Goal: Transaction & Acquisition: Purchase product/service

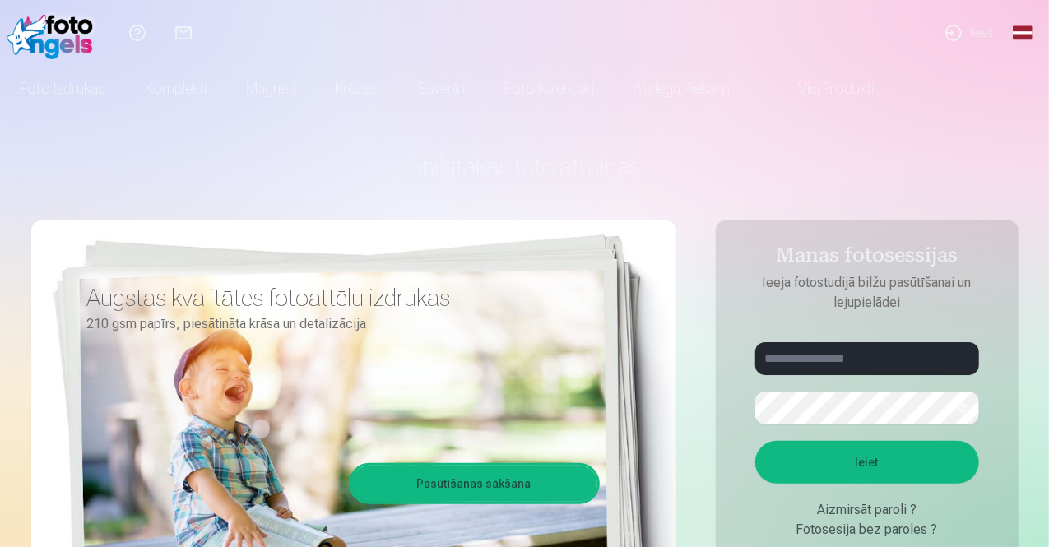
click at [949, 35] on link "Ieiet" at bounding box center [968, 33] width 76 height 66
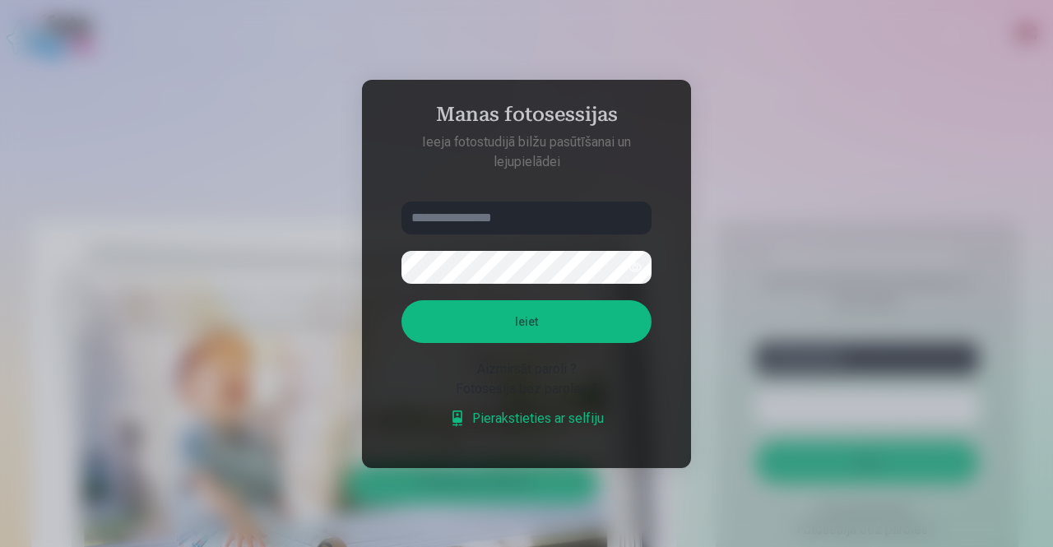
click at [463, 211] on input "text" at bounding box center [526, 217] width 250 height 33
type input "**********"
click at [401, 300] on button "Ieiet" at bounding box center [526, 321] width 250 height 43
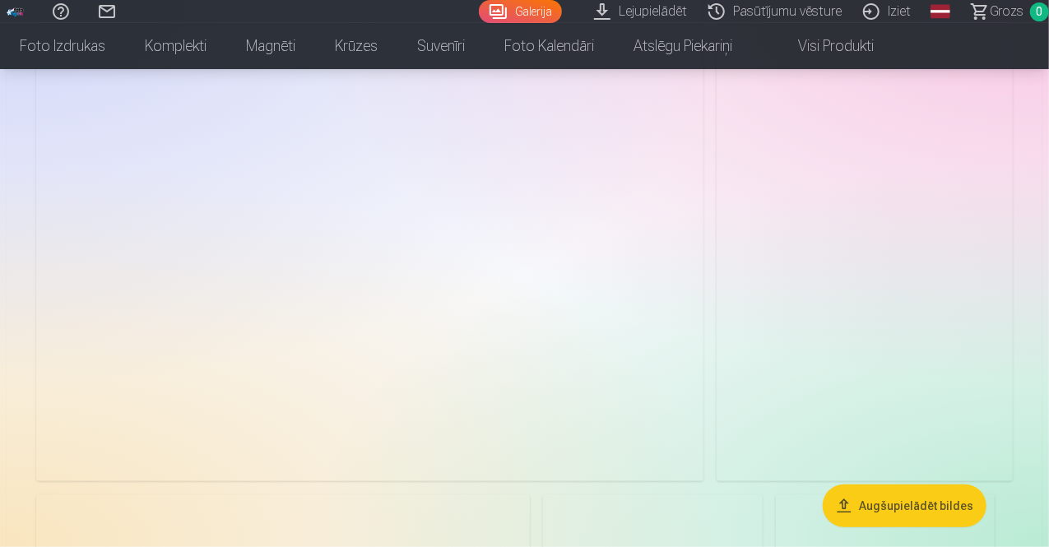
scroll to position [3684, 0]
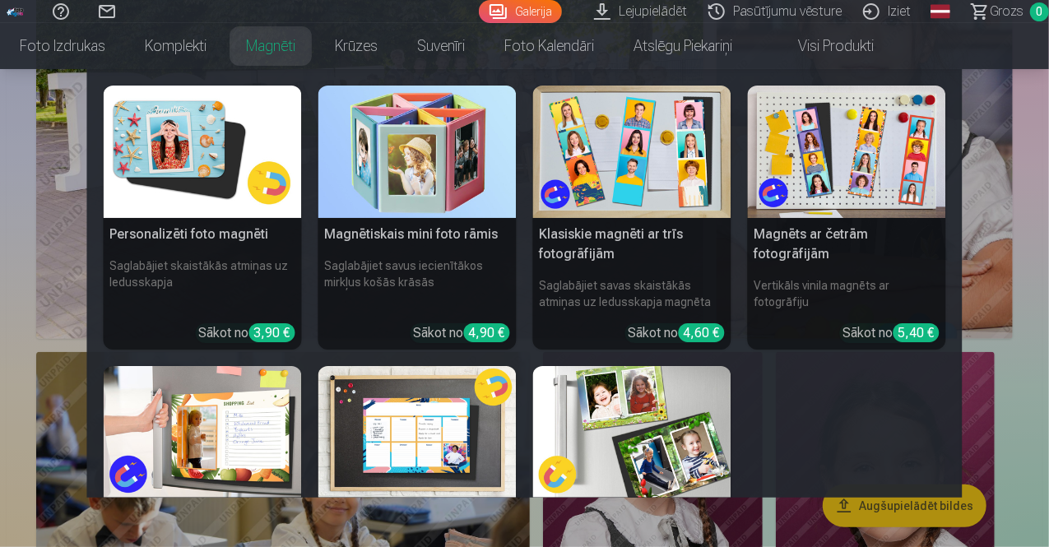
click at [315, 47] on link "Magnēti" at bounding box center [270, 46] width 89 height 46
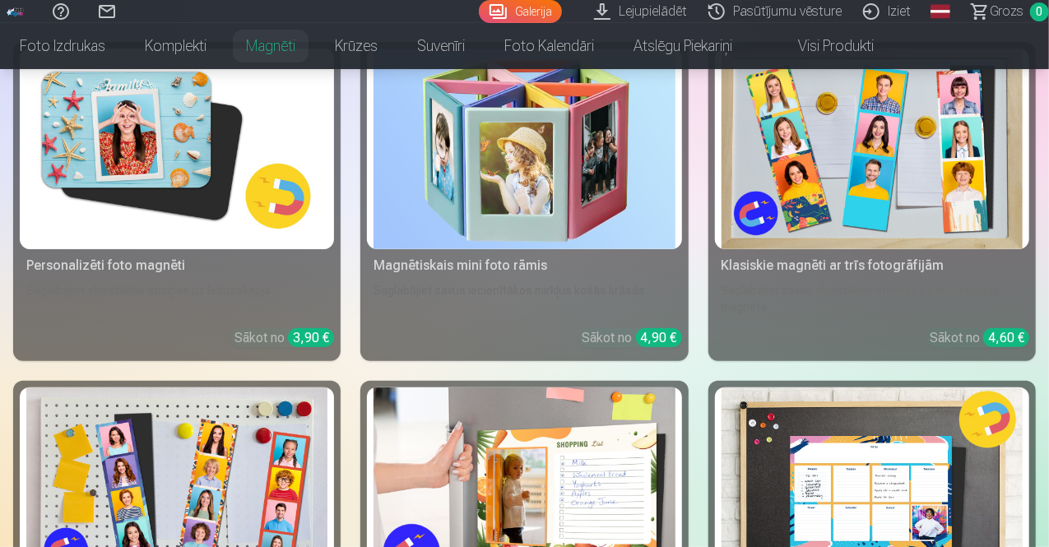
scroll to position [283, 0]
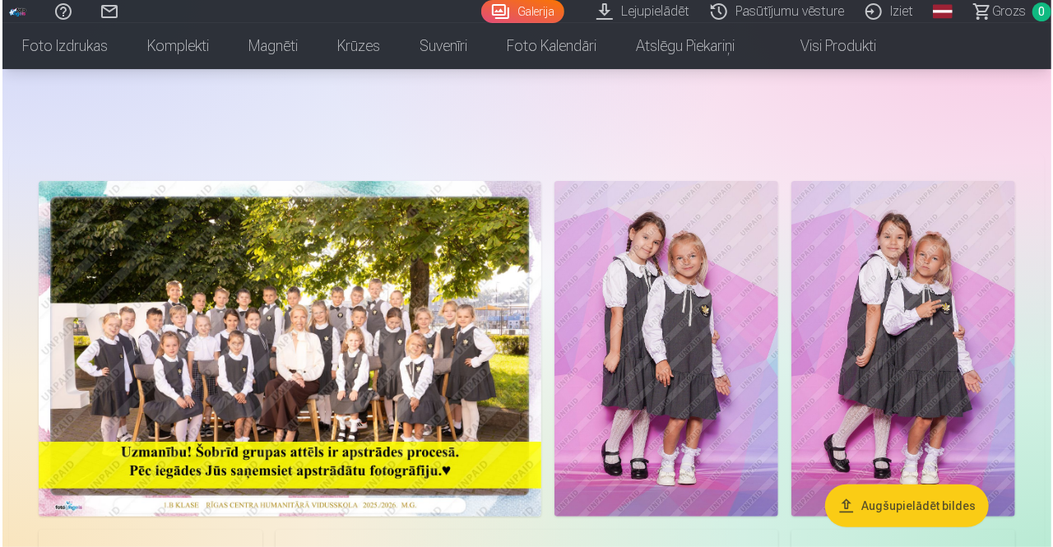
scroll to position [331, 0]
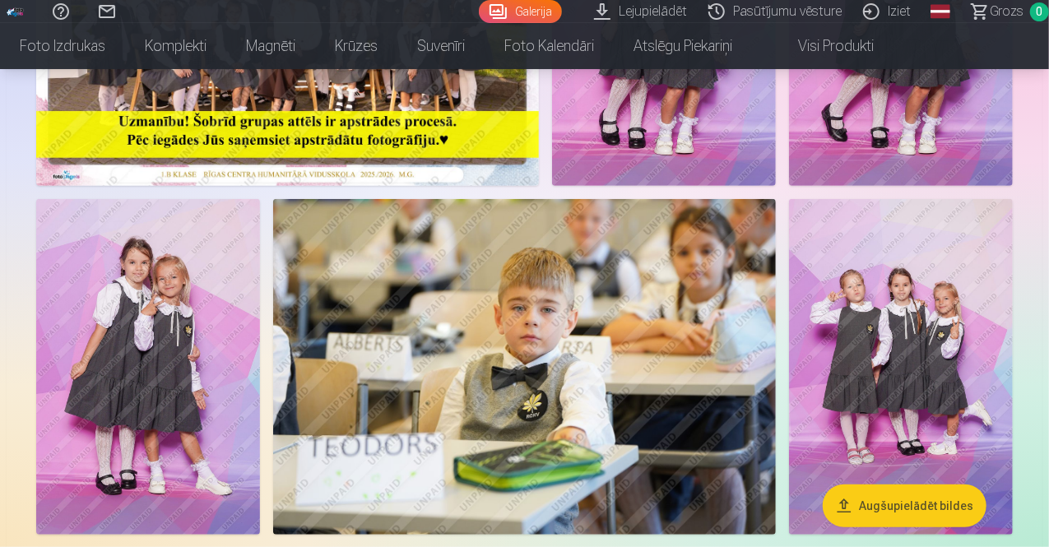
click at [775, 142] on img at bounding box center [664, 18] width 224 height 336
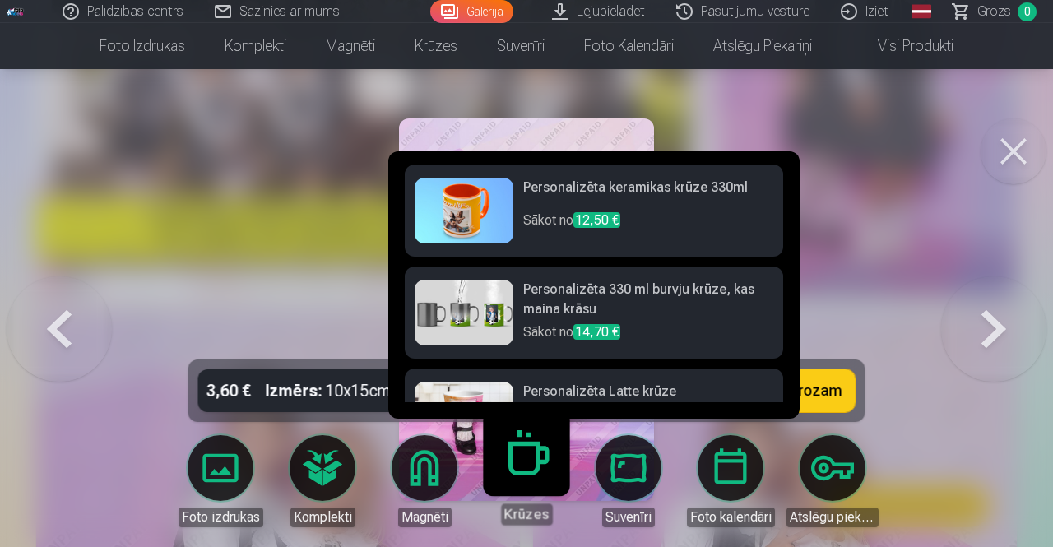
click at [519, 477] on link "Krūzes" at bounding box center [525, 474] width 101 height 101
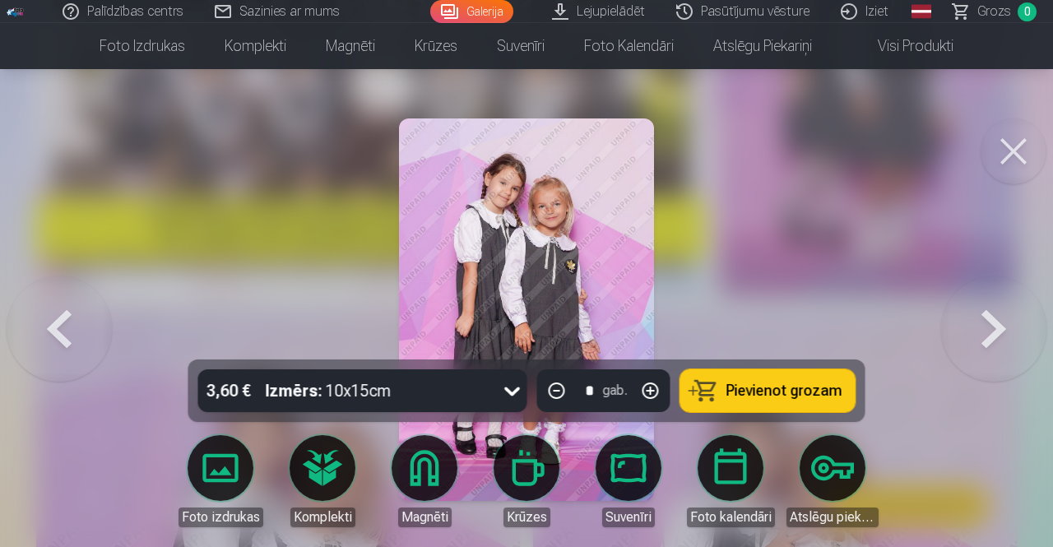
click at [819, 455] on link "Atslēgu piekariņi" at bounding box center [832, 481] width 92 height 92
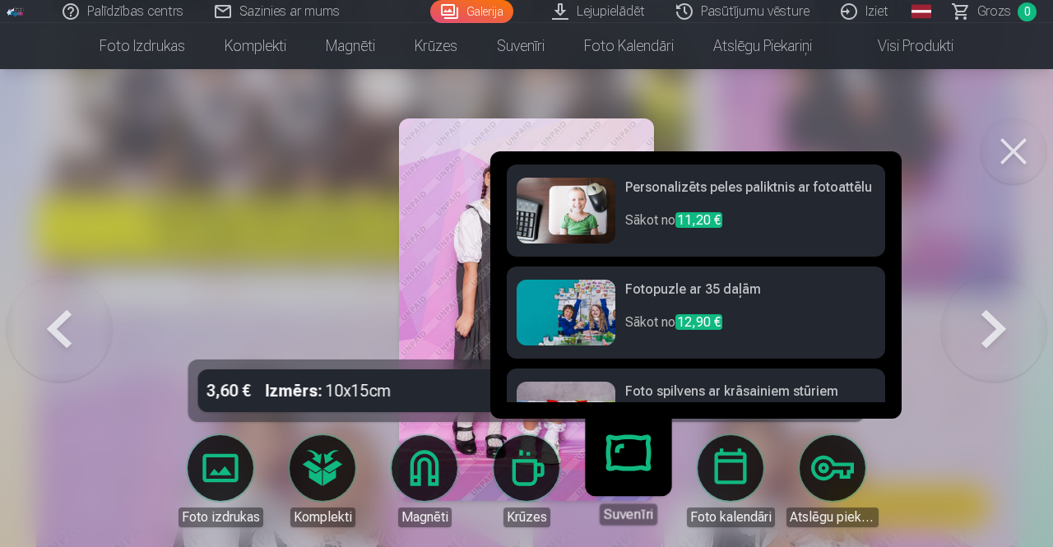
click at [622, 464] on link "Suvenīri" at bounding box center [627, 474] width 101 height 101
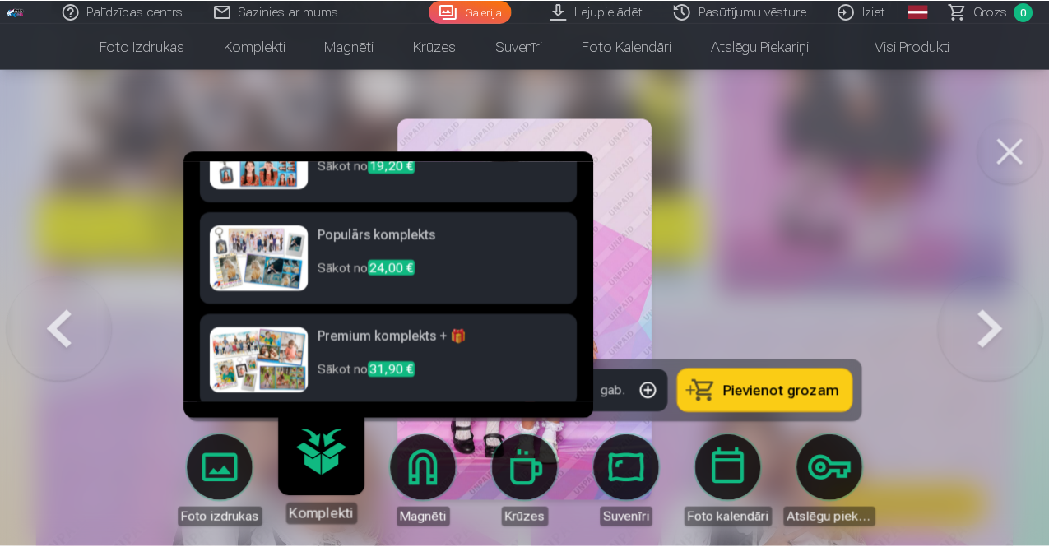
scroll to position [163, 0]
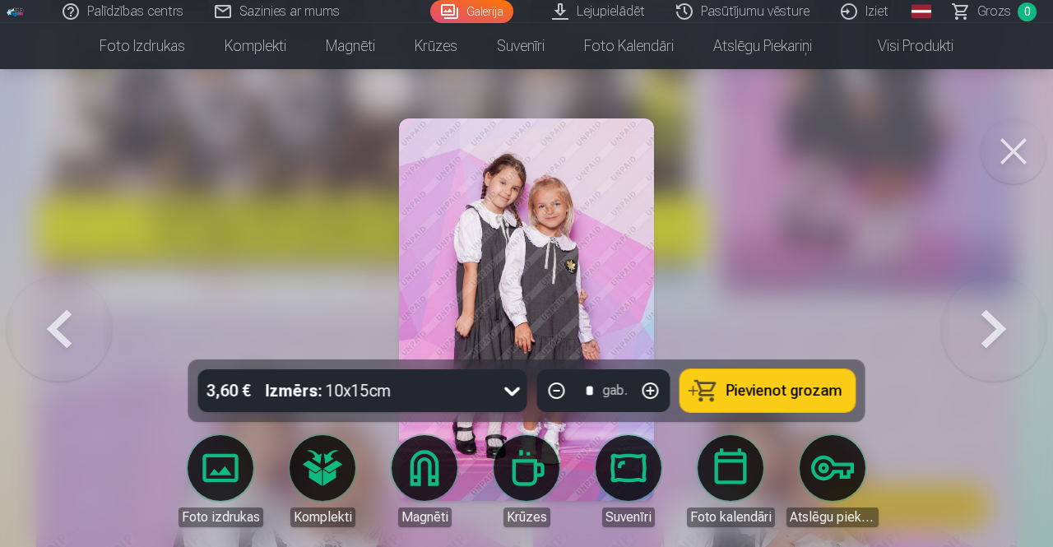
click at [1010, 164] on button at bounding box center [1013, 151] width 66 height 66
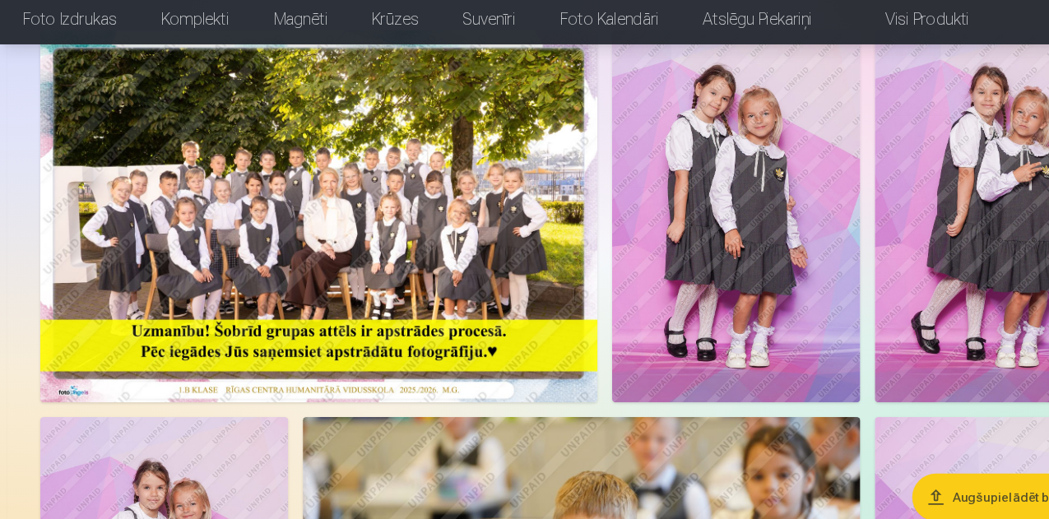
scroll to position [124, 0]
